Goal: Find specific page/section: Find specific page/section

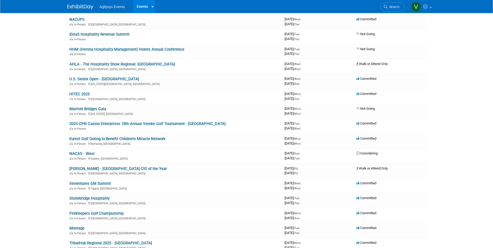
click at [100, 33] on link "IDeaS Hospitality Revenue Summit" at bounding box center [99, 34] width 60 height 5
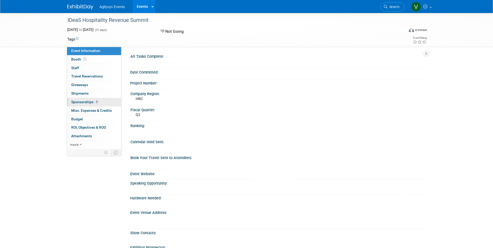
click at [90, 100] on span "Sponsorships 6" at bounding box center [85, 102] width 28 height 4
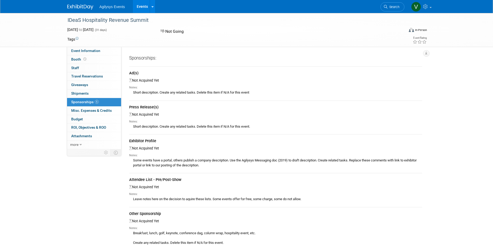
scroll to position [93, 0]
